Goal: Navigation & Orientation: Find specific page/section

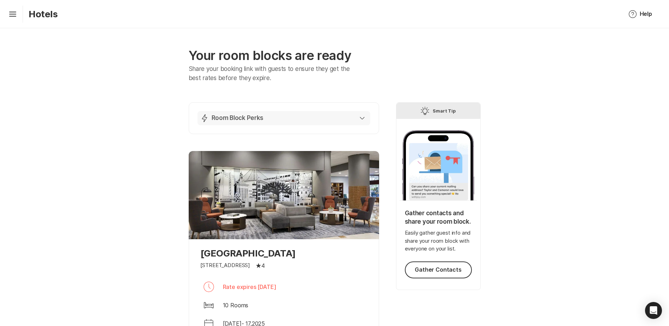
click at [361, 121] on div "Lightning Bolt Room Block Perks" at bounding box center [282, 118] width 164 height 8
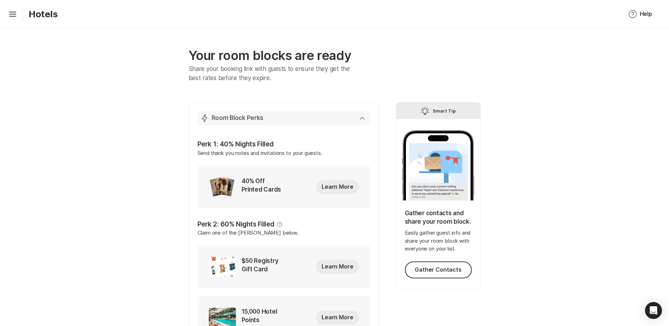
click at [357, 118] on div "Lightning Bolt Room Block Perks" at bounding box center [282, 118] width 164 height 8
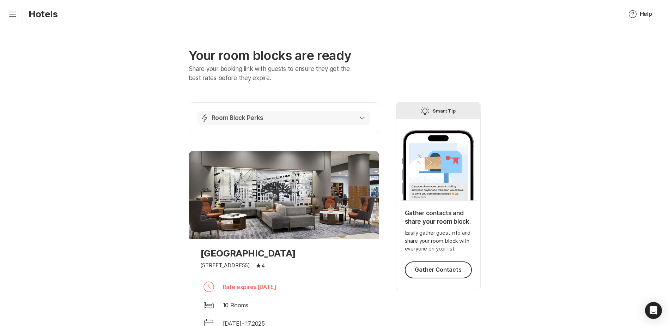
click at [264, 116] on div "Lightning Bolt Room Block Perks" at bounding box center [282, 118] width 164 height 8
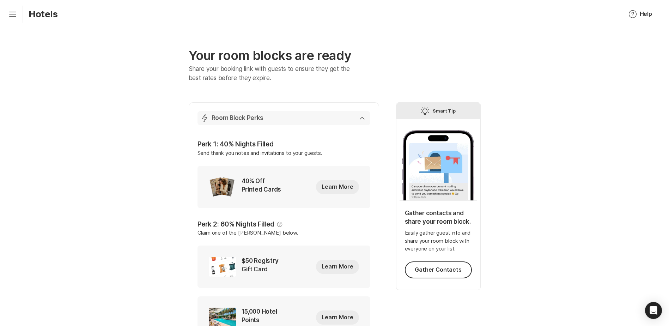
click at [264, 119] on div "Lightning Bolt Room Block Perks" at bounding box center [282, 118] width 164 height 8
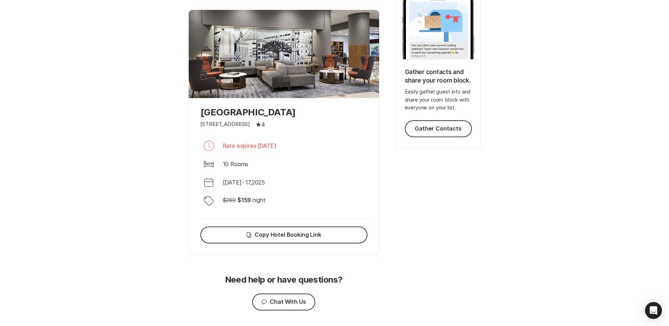
scroll to position [162, 0]
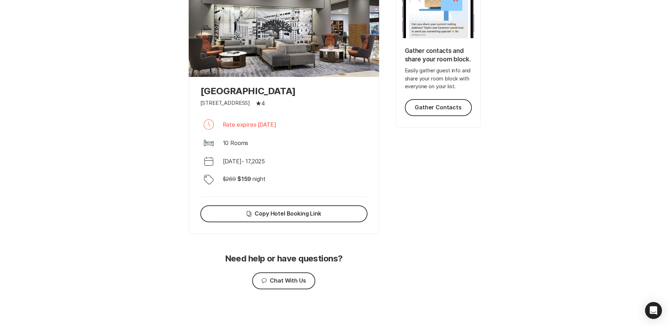
click at [108, 88] on div "Your room blocks are ready Share your booking link with guests to ensure they g…" at bounding box center [334, 96] width 669 height 460
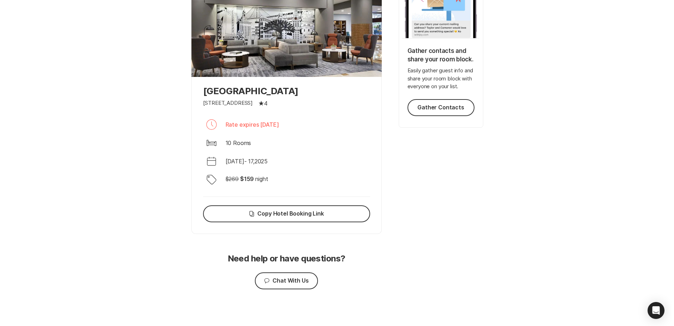
scroll to position [0, 0]
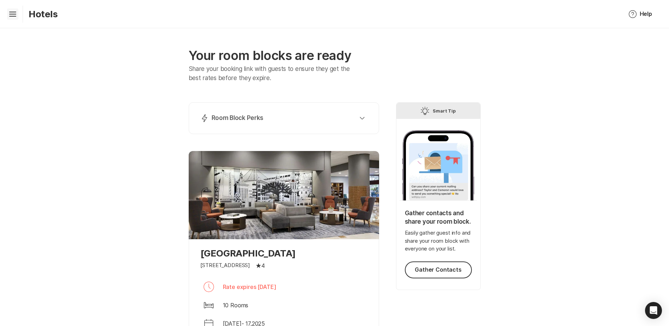
click at [13, 17] on icon "Hamburger" at bounding box center [12, 13] width 11 height 11
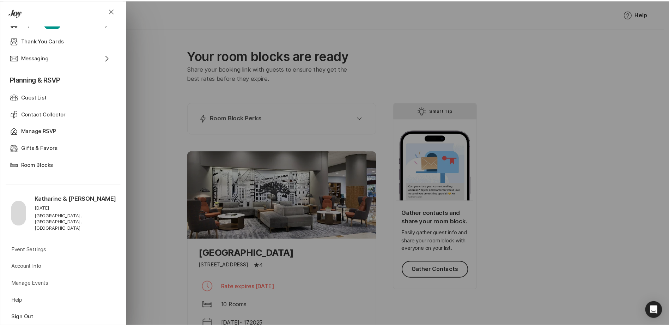
scroll to position [280, 0]
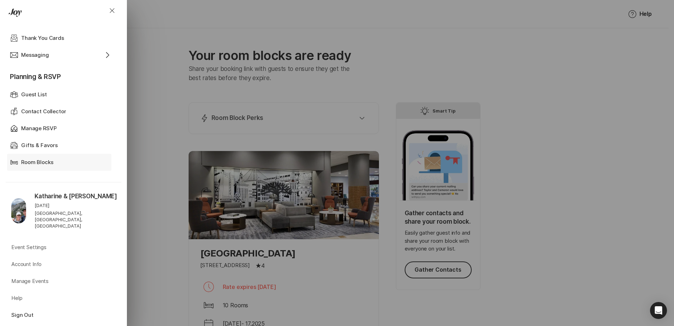
drag, startPoint x: 51, startPoint y: 162, endPoint x: 66, endPoint y: 161, distance: 15.2
click at [51, 162] on p "Room Blocks" at bounding box center [37, 162] width 32 height 8
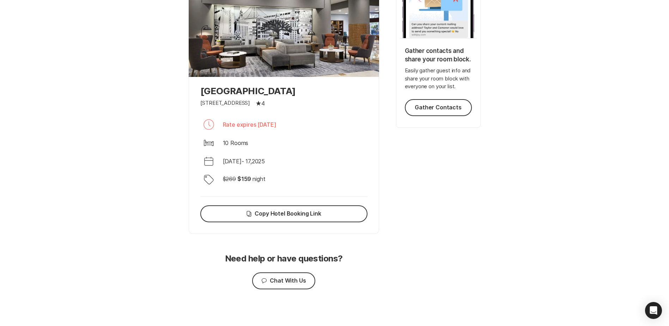
scroll to position [0, 0]
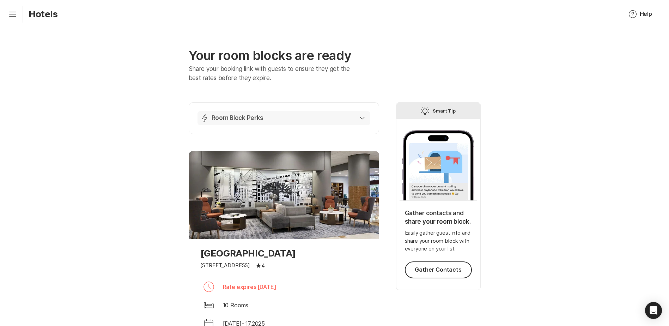
click at [356, 119] on div "Lightning Bolt Room Block Perks" at bounding box center [282, 118] width 164 height 8
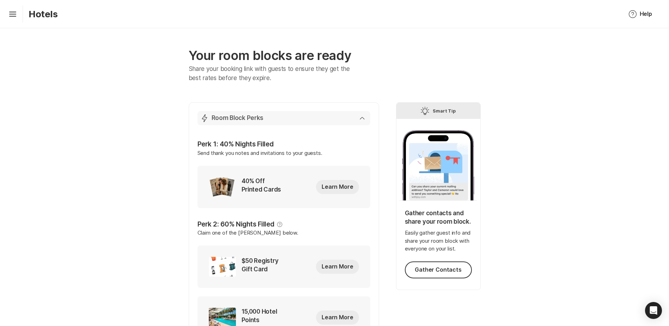
click at [363, 119] on icon "button" at bounding box center [362, 118] width 5 height 3
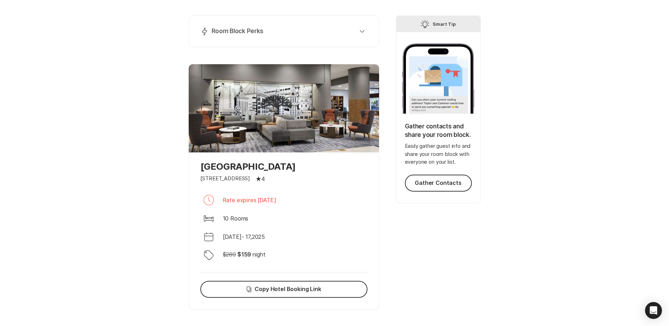
scroll to position [71, 0]
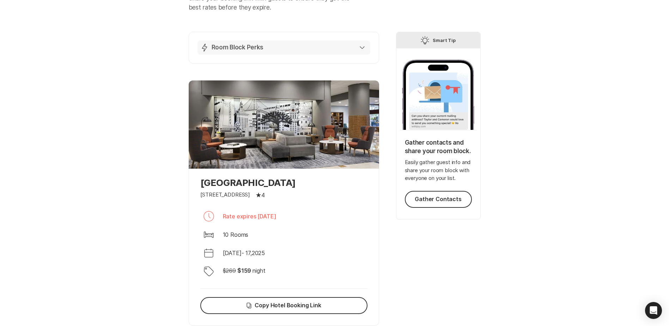
click at [360, 48] on icon "button" at bounding box center [362, 47] width 5 height 3
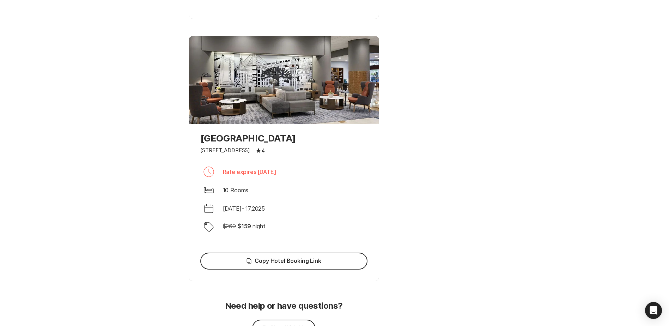
scroll to position [423, 0]
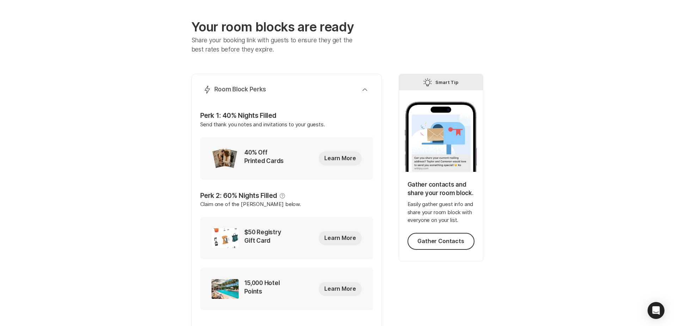
scroll to position [0, 0]
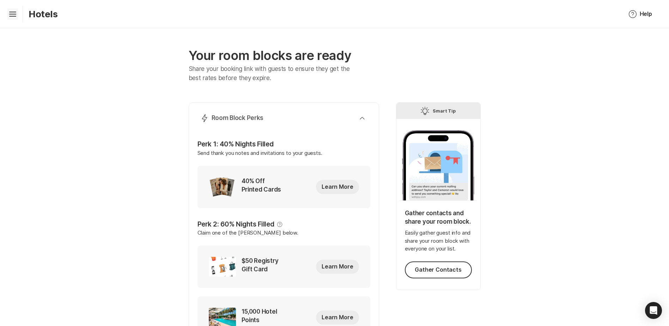
click at [13, 17] on icon "Hamburger" at bounding box center [12, 13] width 11 height 11
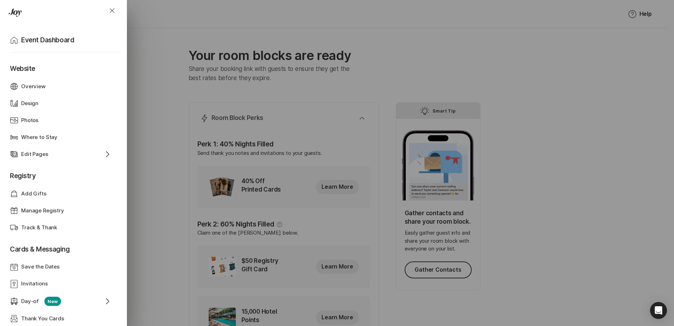
click at [155, 113] on div "Close Home Event Dashboard Website Web Globe Overview Design Design Photos Phot…" at bounding box center [337, 163] width 674 height 326
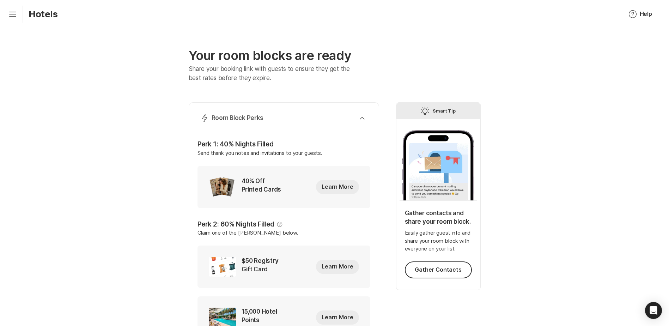
click at [12, 16] on icon at bounding box center [12, 16] width 7 height 1
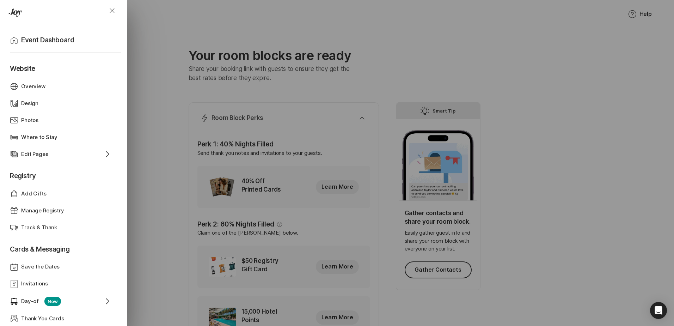
drag, startPoint x: 37, startPoint y: 86, endPoint x: 60, endPoint y: 93, distance: 23.6
click at [37, 86] on p "Overview" at bounding box center [33, 87] width 24 height 8
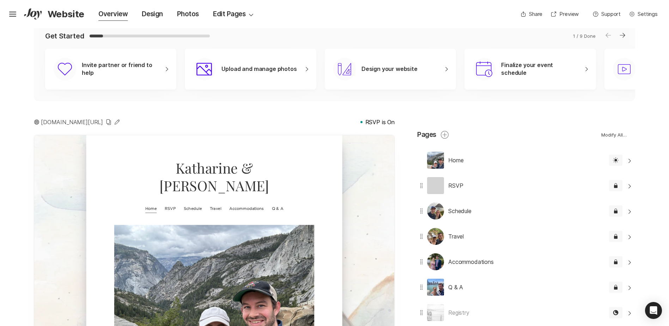
scroll to position [35, 0]
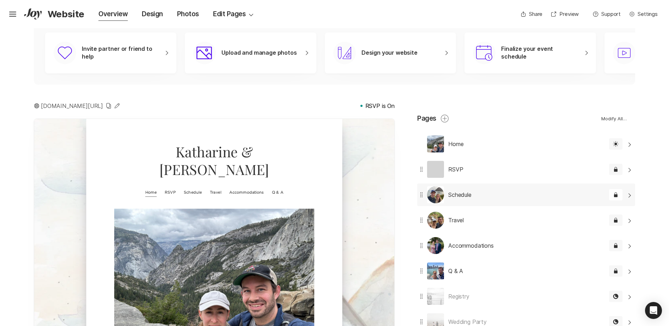
click at [633, 196] on div "Schedule Edit Lock Filled Password Chevron Right Square" at bounding box center [526, 194] width 218 height 23
